Goal: Information Seeking & Learning: Find specific fact

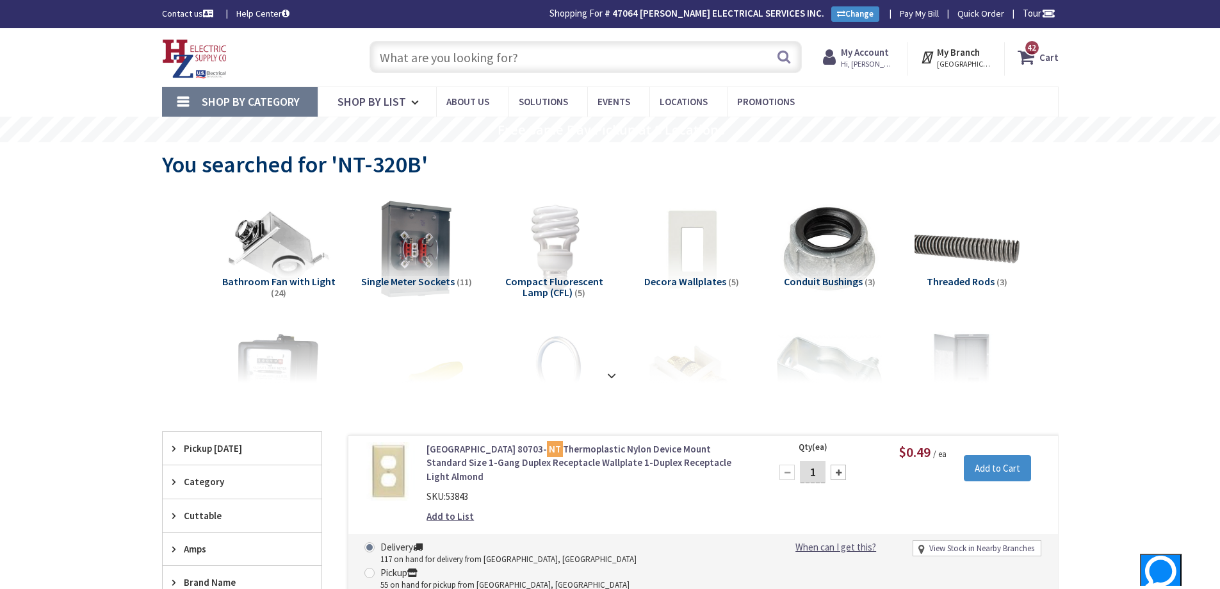
click at [545, 61] on input "text" at bounding box center [586, 57] width 432 height 32
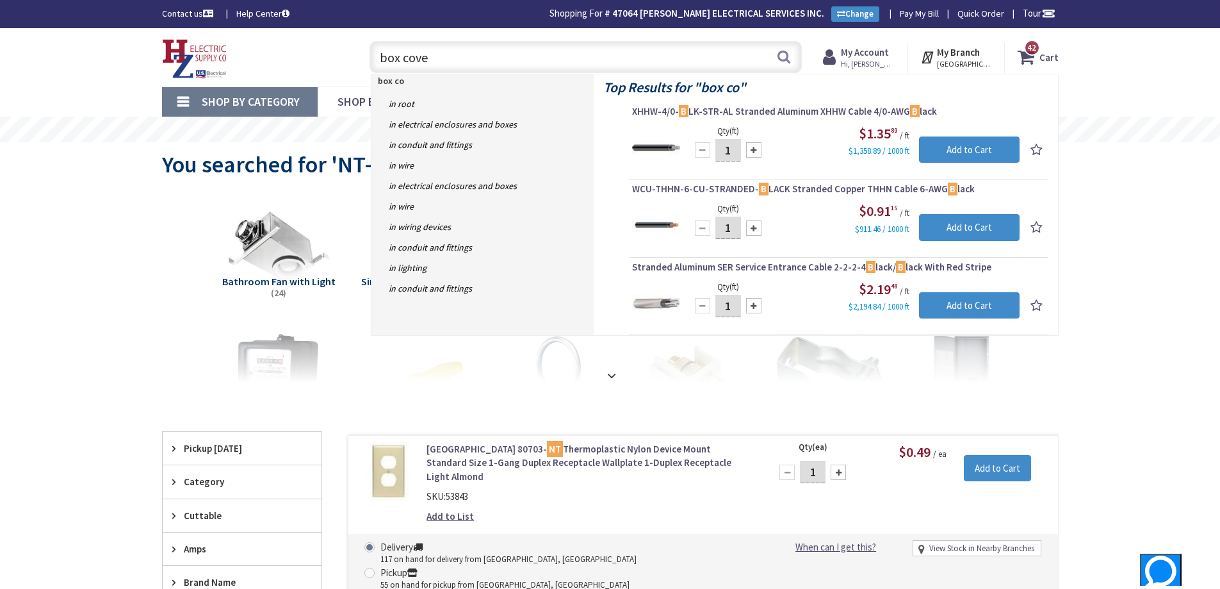
type input "box cover"
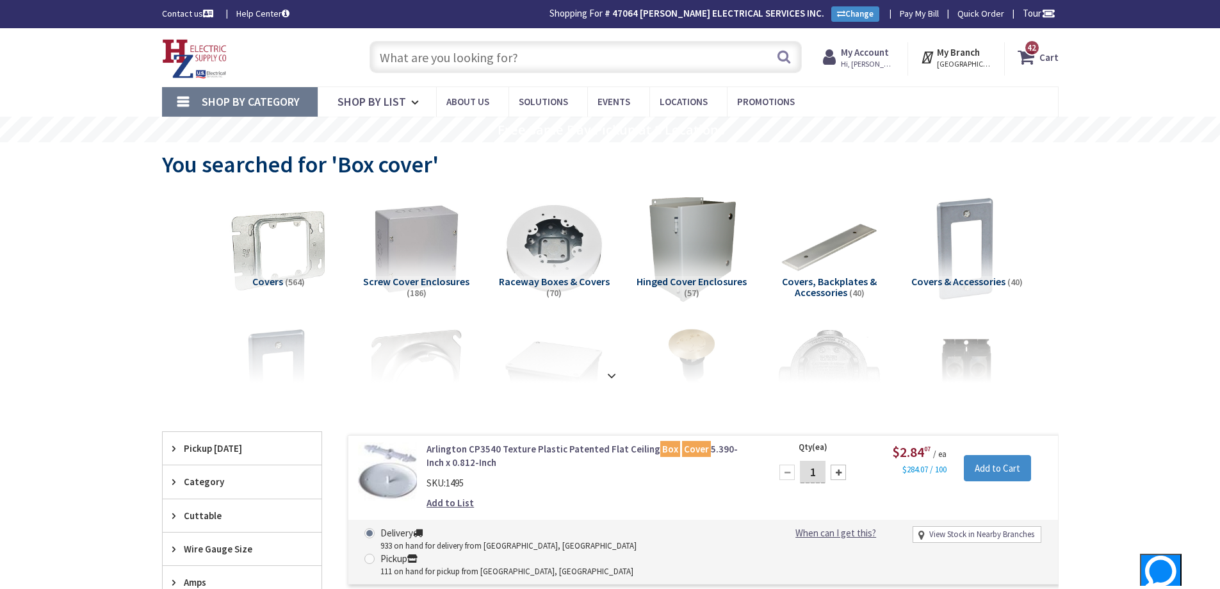
click at [561, 51] on input "text" at bounding box center [586, 57] width 432 height 32
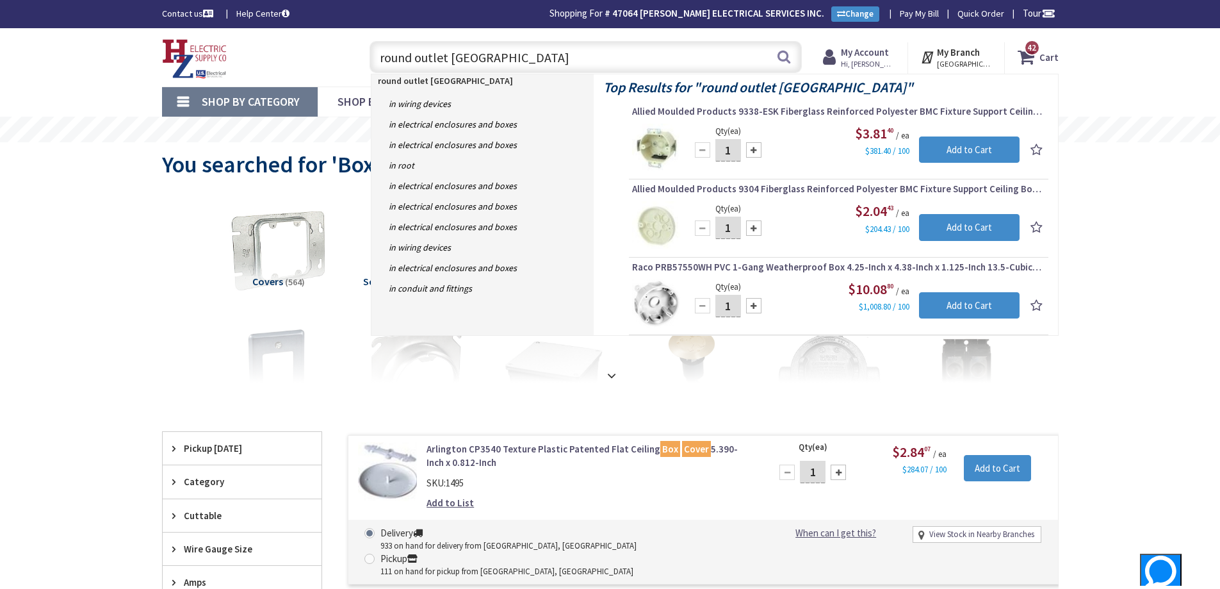
type input "round outlet box cover"
